Goal: Transaction & Acquisition: Purchase product/service

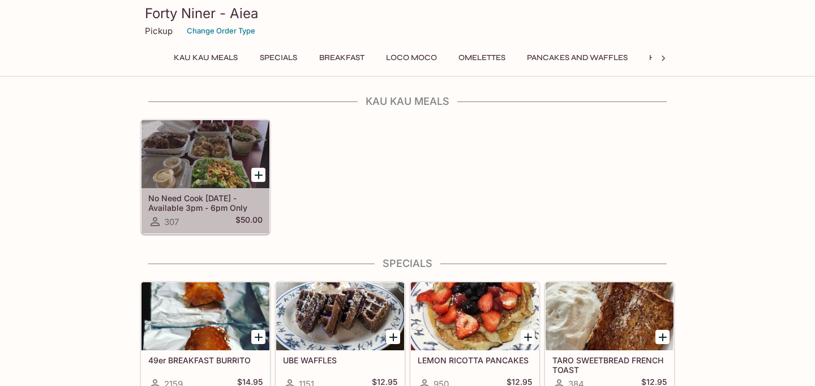
click at [234, 215] on div "307 $50.00" at bounding box center [205, 222] width 114 height 14
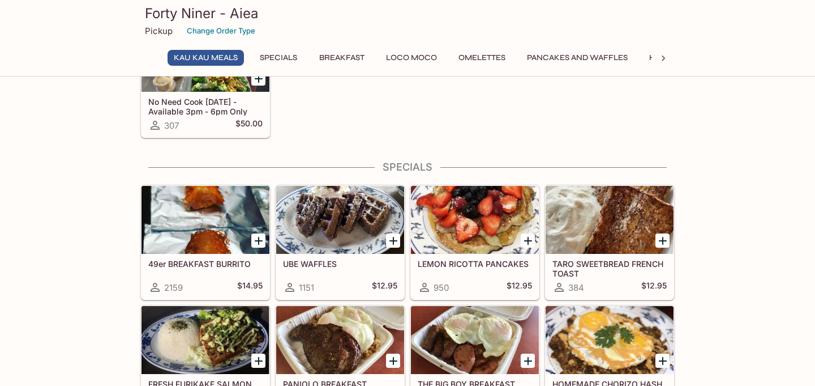
scroll to position [106, 0]
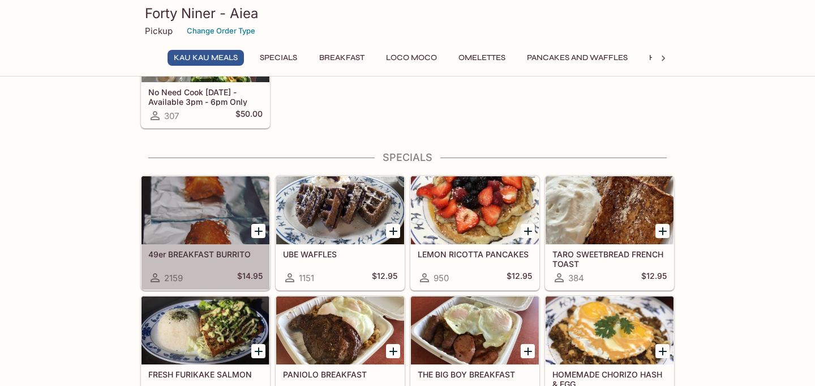
click at [191, 207] on div at bounding box center [206, 210] width 128 height 68
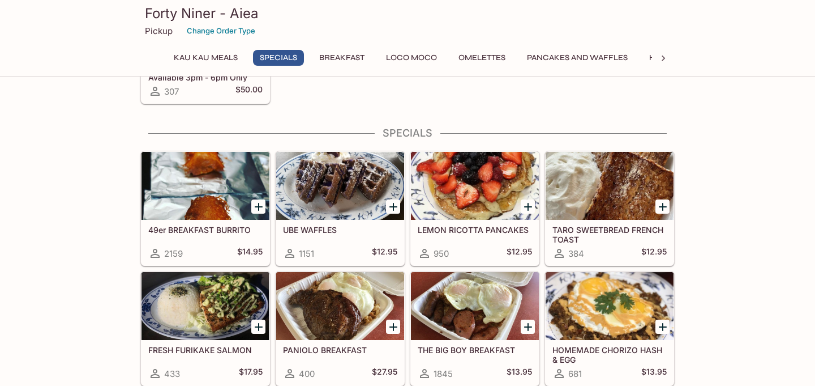
scroll to position [251, 0]
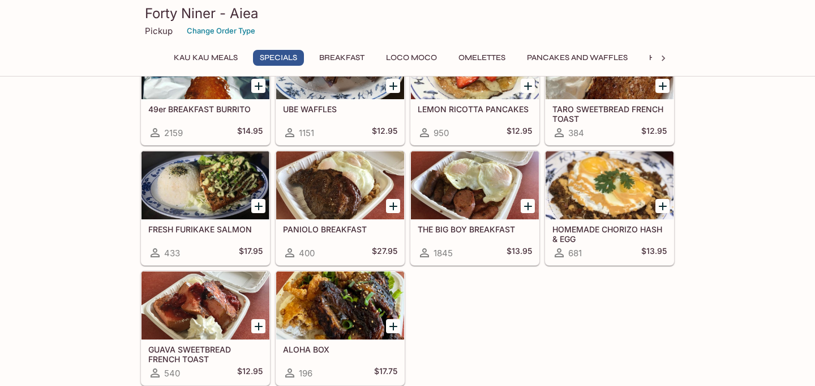
click at [429, 191] on div at bounding box center [475, 185] width 128 height 68
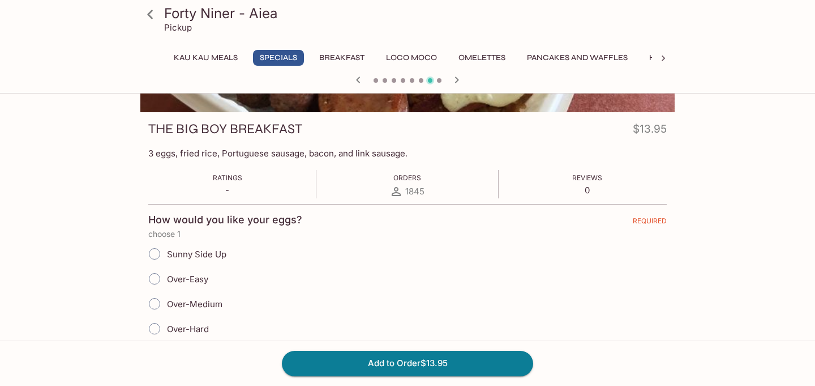
scroll to position [149, 0]
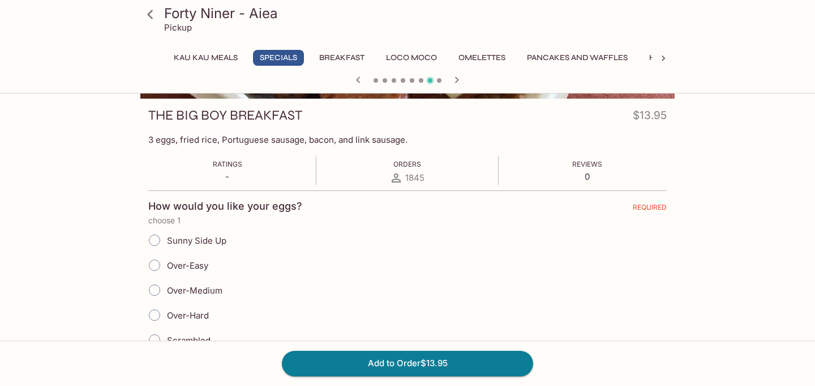
scroll to position [251, 0]
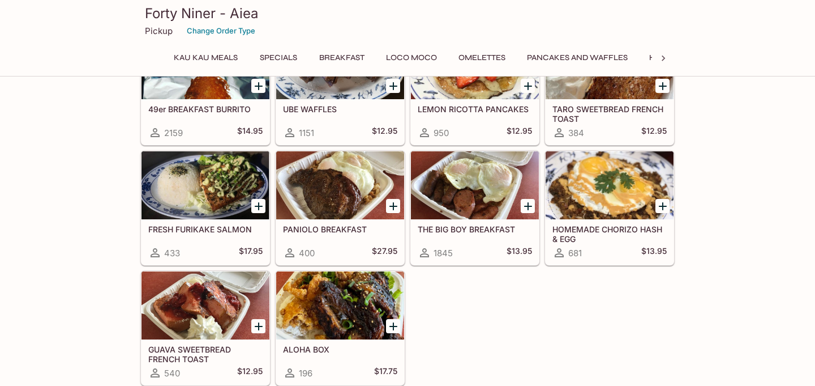
click at [331, 285] on div at bounding box center [340, 305] width 128 height 68
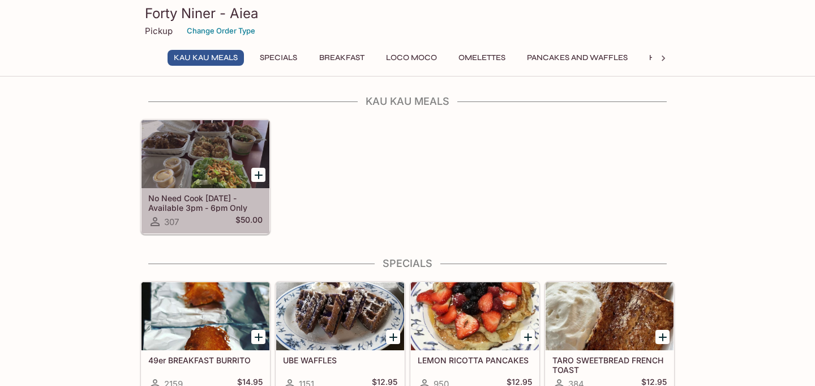
click at [173, 187] on div at bounding box center [206, 154] width 128 height 68
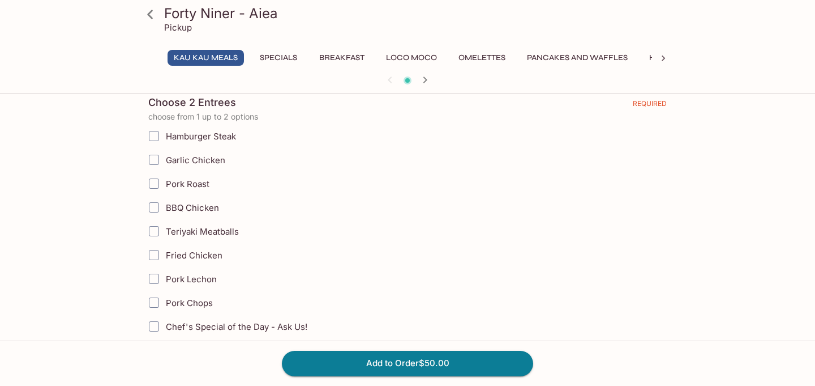
scroll to position [277, 0]
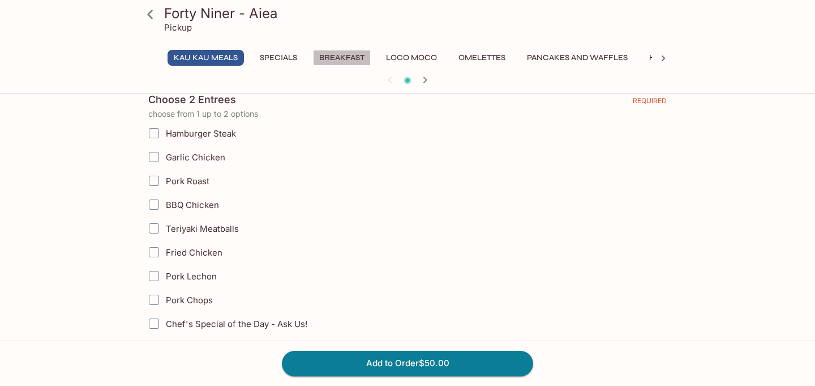
click at [325, 53] on button "Breakfast" at bounding box center [342, 58] width 58 height 16
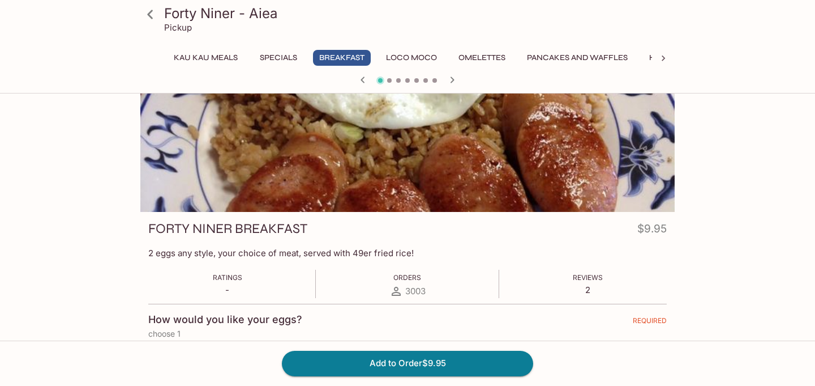
scroll to position [0, 0]
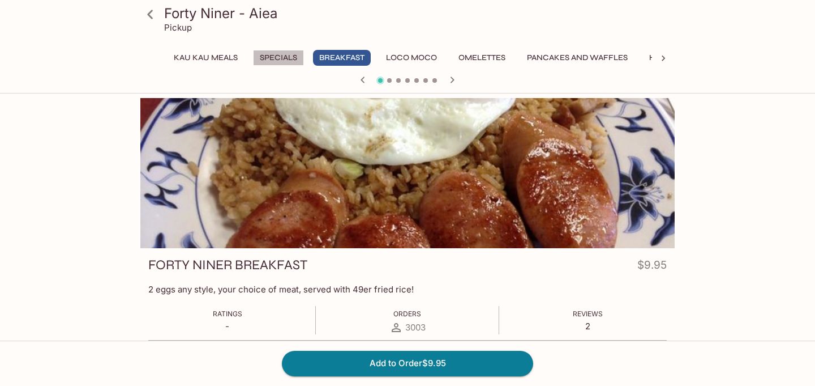
click at [287, 58] on button "Specials" at bounding box center [278, 58] width 51 height 16
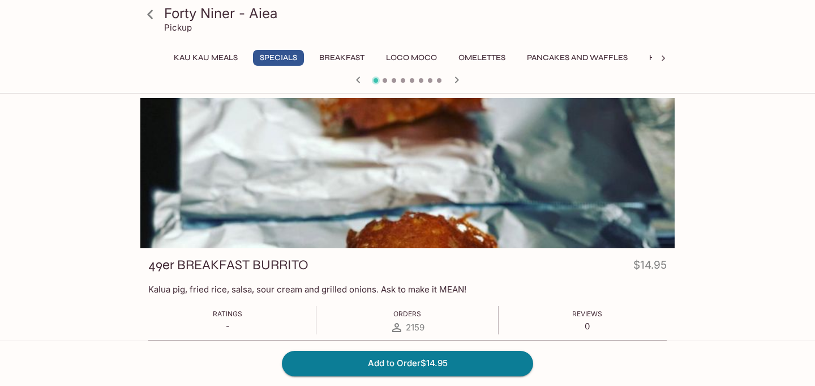
click at [455, 80] on icon "button" at bounding box center [457, 80] width 14 height 14
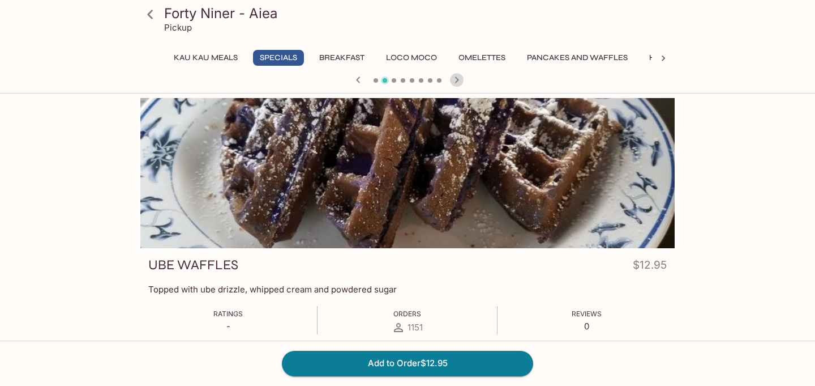
click at [455, 80] on icon "button" at bounding box center [457, 80] width 14 height 14
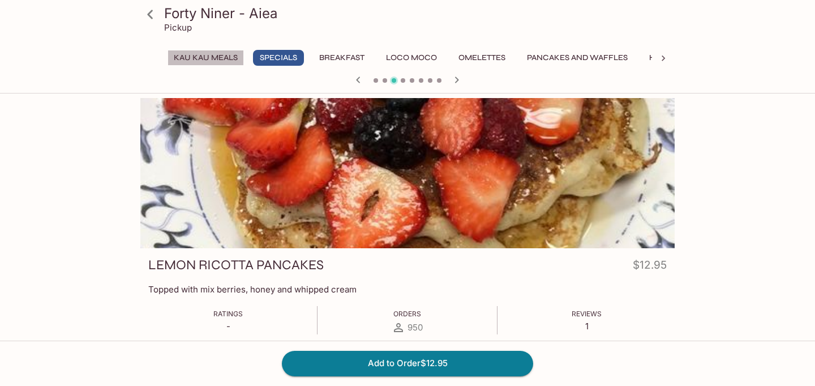
click at [214, 64] on button "Kau Kau Meals" at bounding box center [206, 58] width 76 height 16
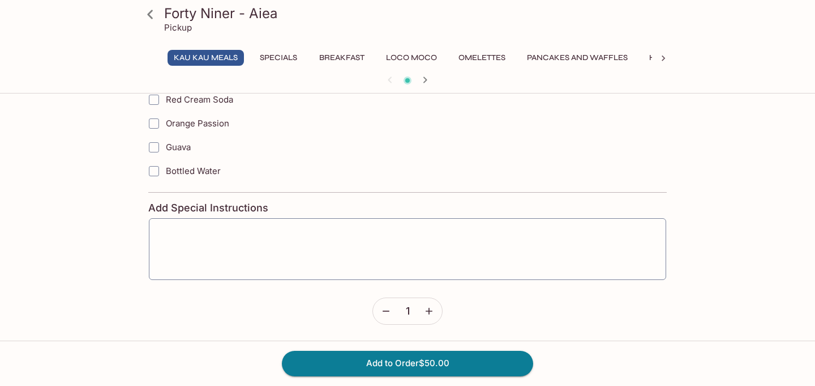
scroll to position [925, 0]
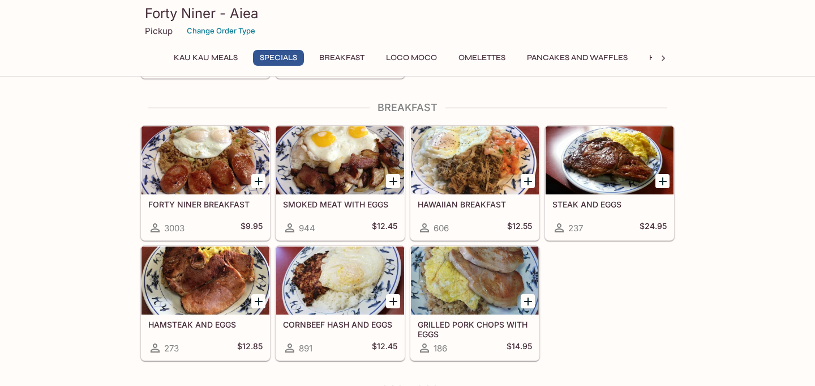
scroll to position [559, 0]
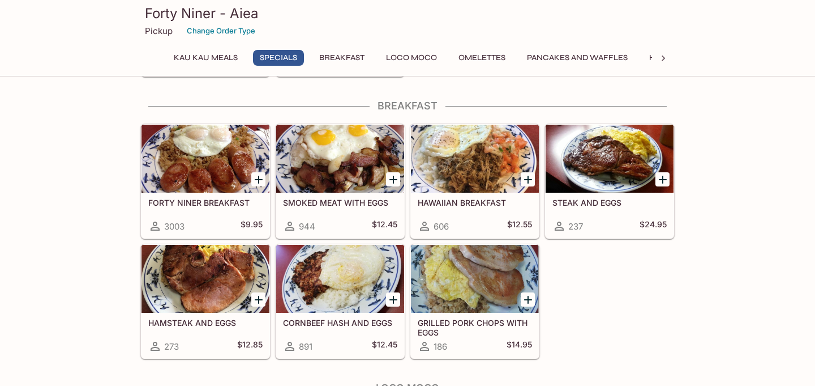
click at [214, 170] on div at bounding box center [206, 159] width 128 height 68
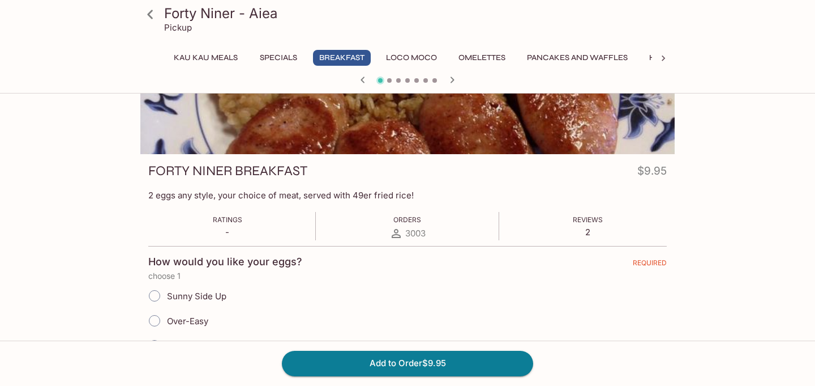
scroll to position [109, 0]
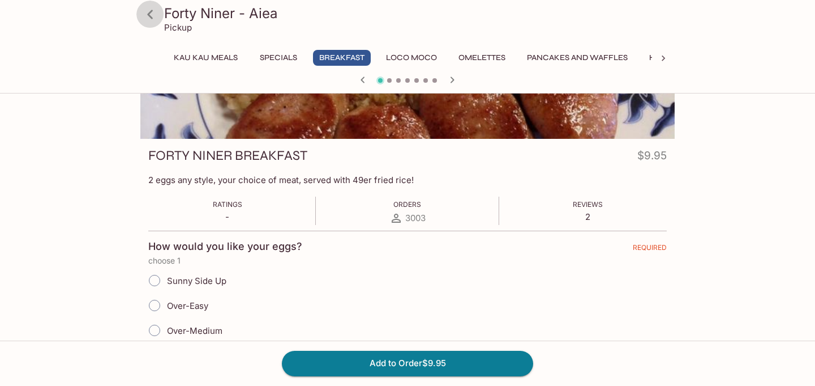
click at [149, 15] on icon at bounding box center [150, 14] width 6 height 9
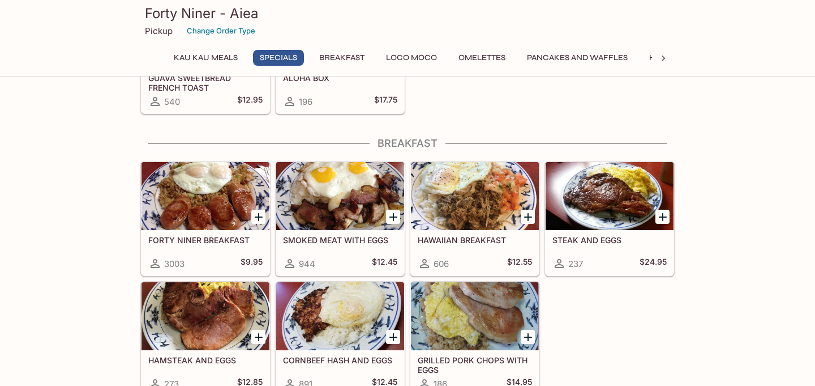
scroll to position [498, 0]
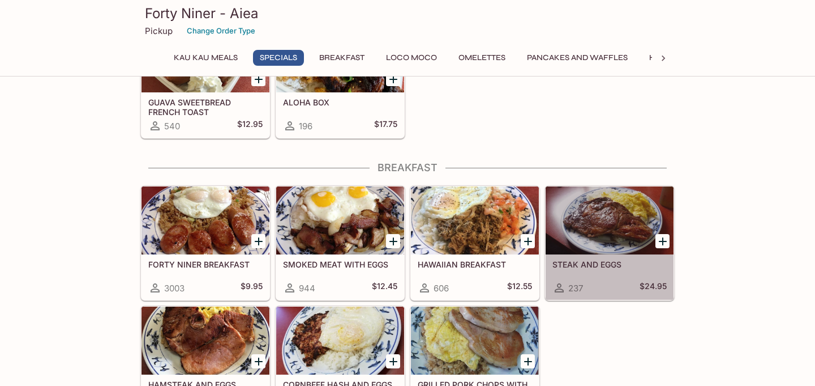
click at [583, 229] on div at bounding box center [610, 220] width 128 height 68
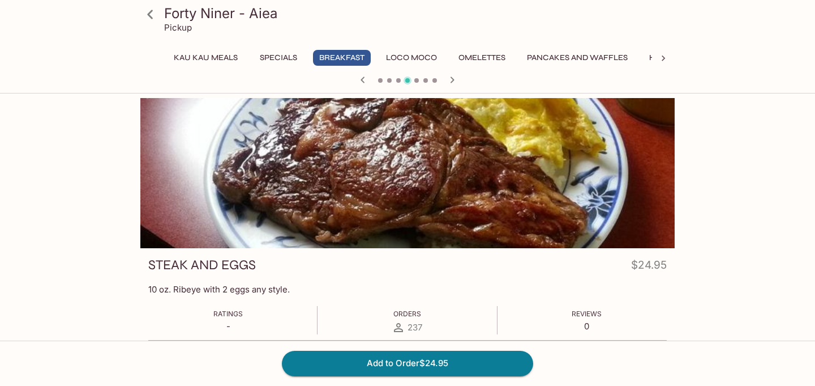
click at [153, 12] on icon at bounding box center [150, 15] width 20 height 20
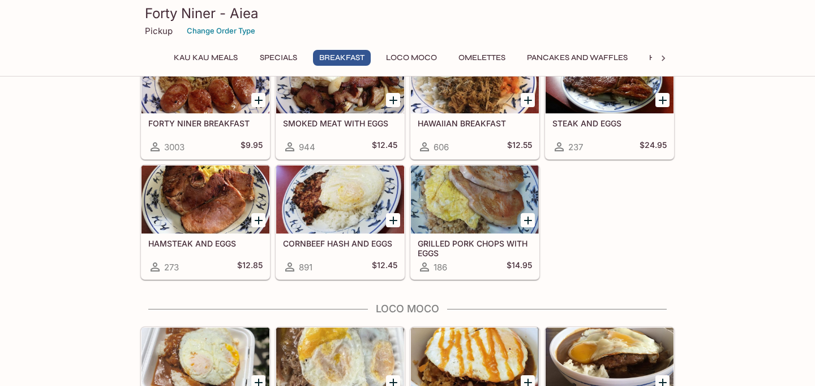
scroll to position [786, 0]
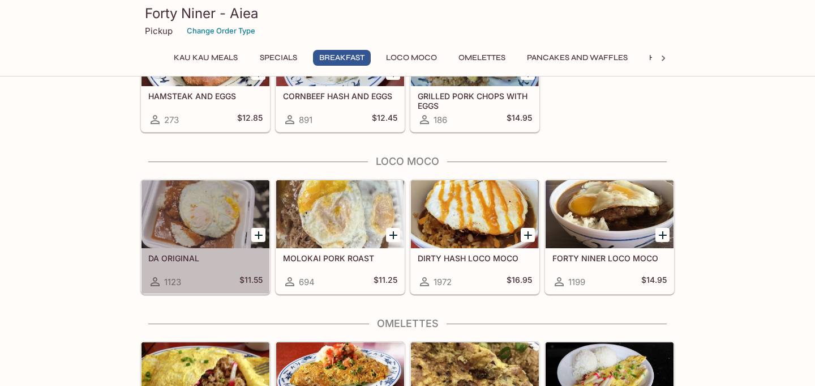
click at [225, 234] on div at bounding box center [206, 214] width 128 height 68
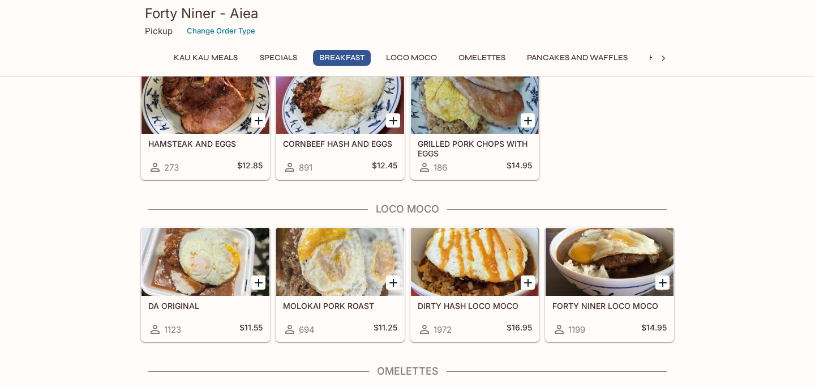
scroll to position [716, 0]
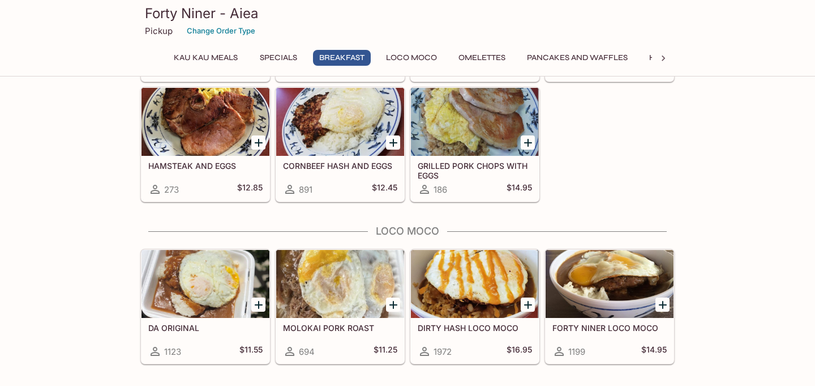
click at [322, 301] on div at bounding box center [340, 284] width 128 height 68
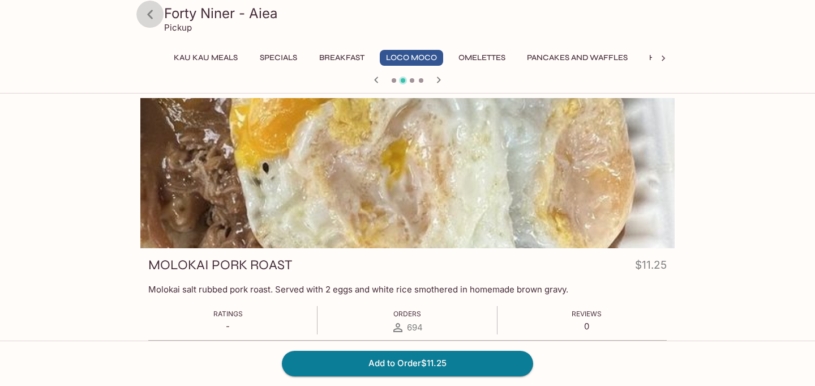
click at [151, 14] on icon at bounding box center [150, 15] width 20 height 20
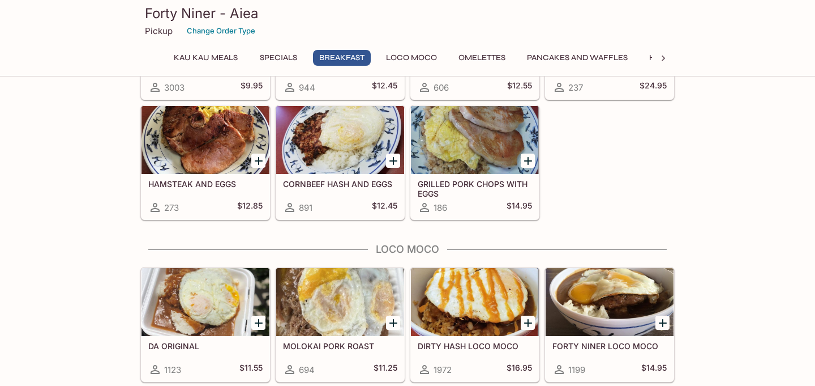
scroll to position [786, 0]
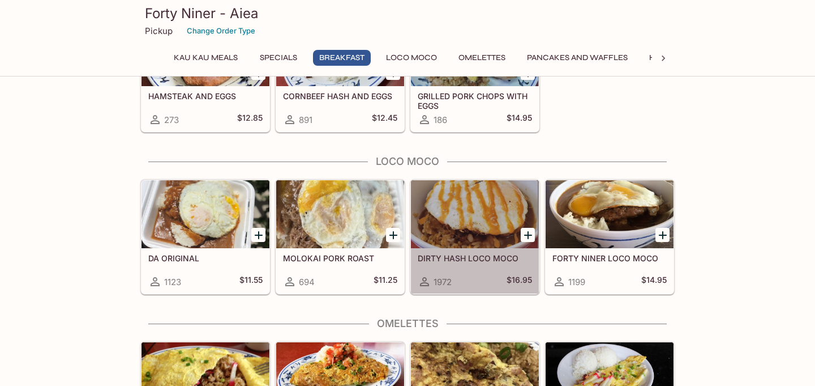
click at [471, 233] on div at bounding box center [475, 214] width 128 height 68
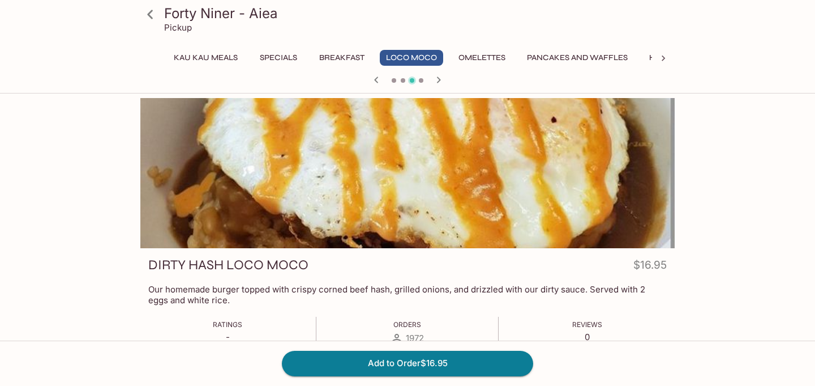
click at [153, 12] on icon at bounding box center [150, 15] width 20 height 20
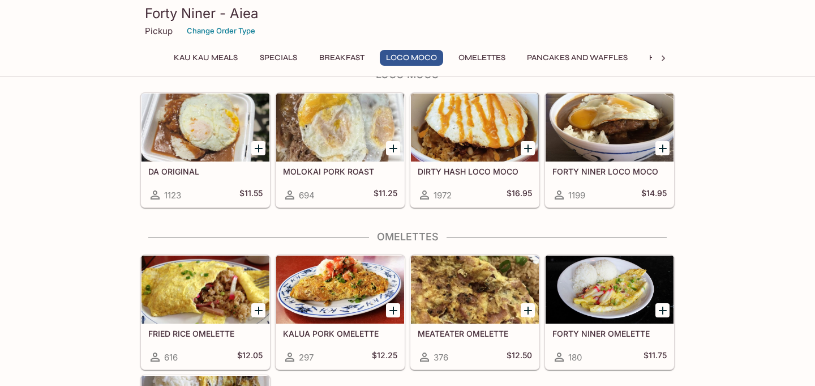
scroll to position [899, 0]
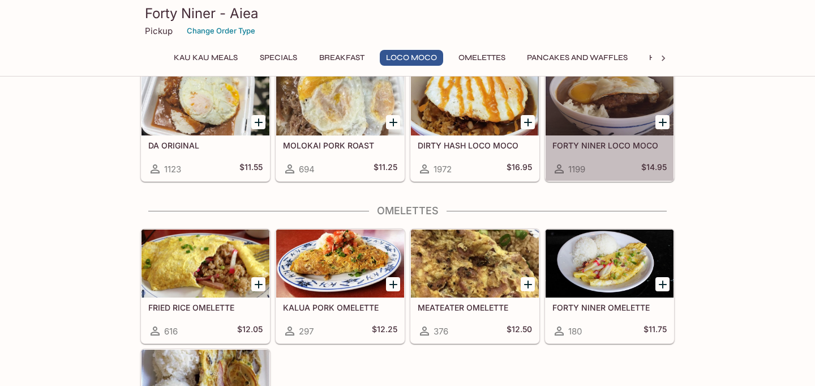
click at [576, 119] on div at bounding box center [610, 101] width 128 height 68
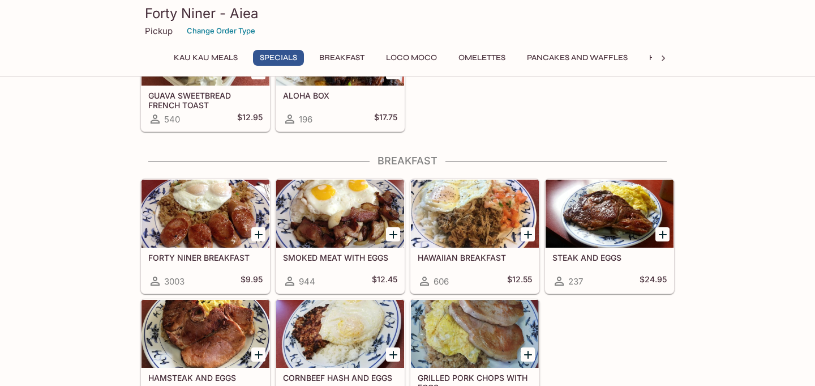
scroll to position [507, 0]
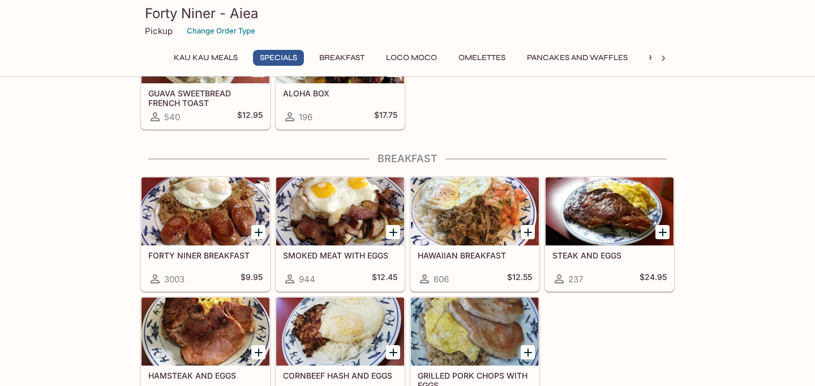
click at [446, 223] on div at bounding box center [475, 211] width 128 height 68
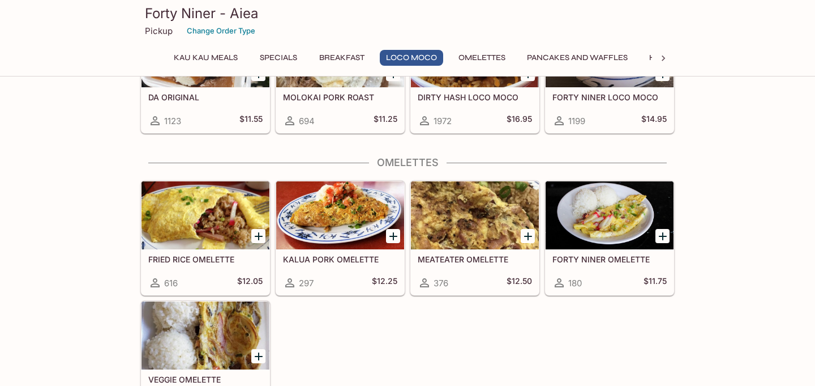
scroll to position [962, 0]
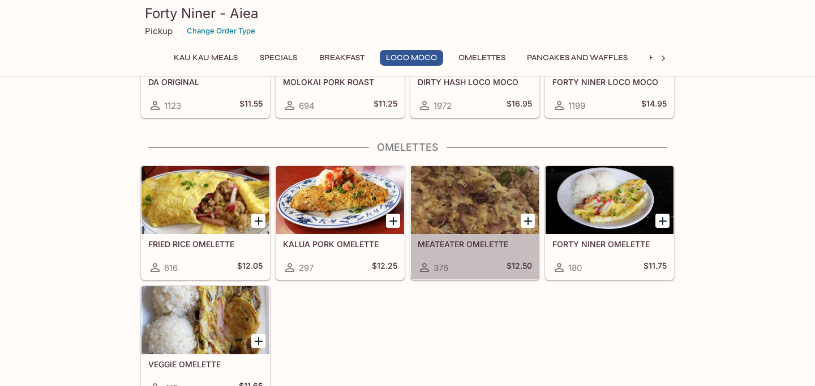
click at [437, 211] on div at bounding box center [475, 200] width 128 height 68
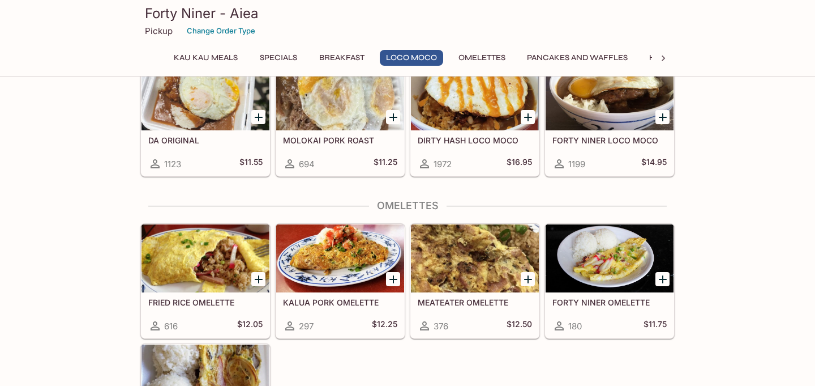
scroll to position [1014, 0]
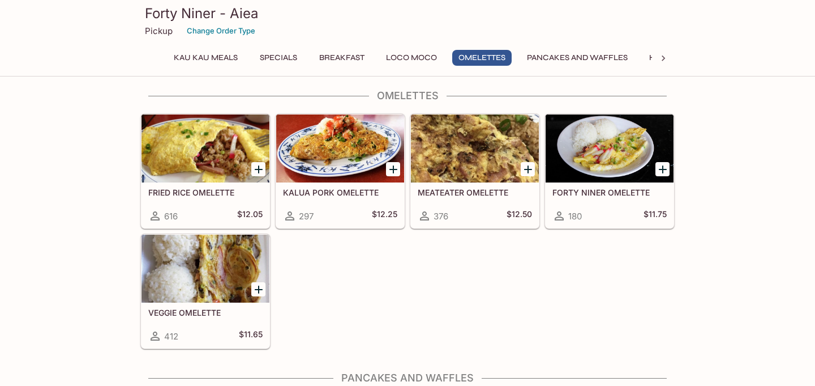
click at [599, 142] on div at bounding box center [610, 148] width 128 height 68
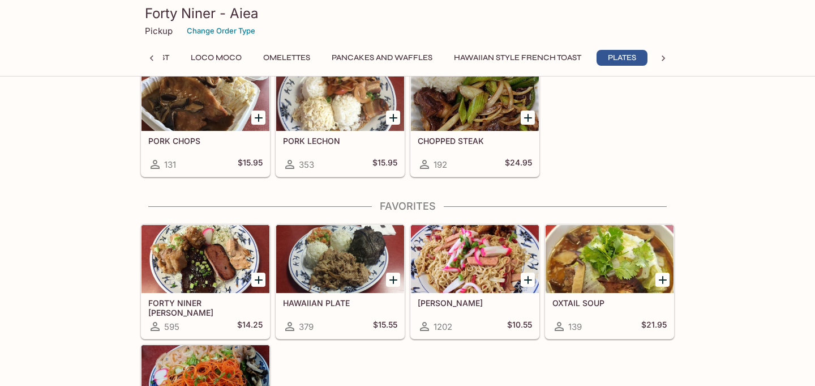
scroll to position [2225, 0]
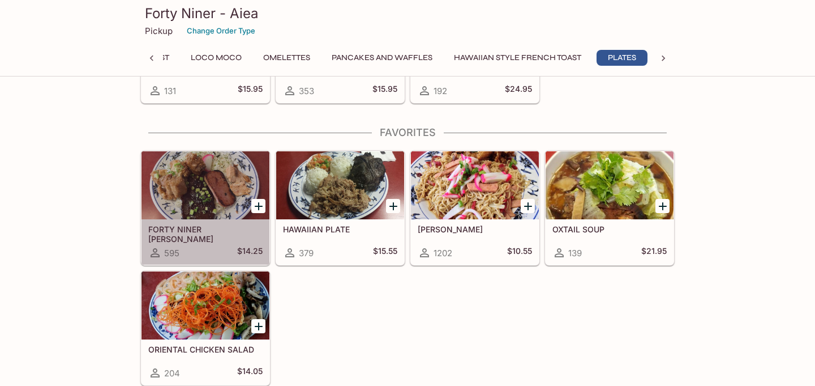
click at [212, 191] on div at bounding box center [206, 185] width 128 height 68
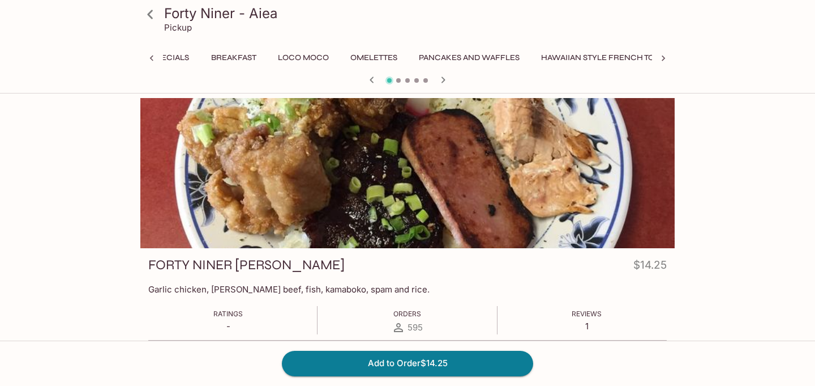
scroll to position [0, 260]
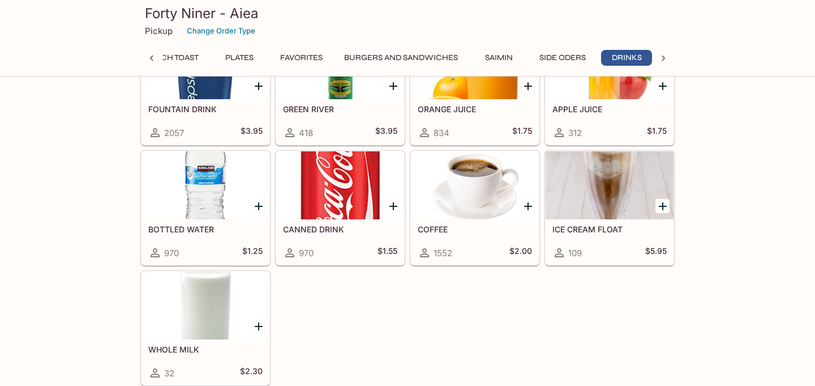
scroll to position [0, 585]
